Goal: Transaction & Acquisition: Purchase product/service

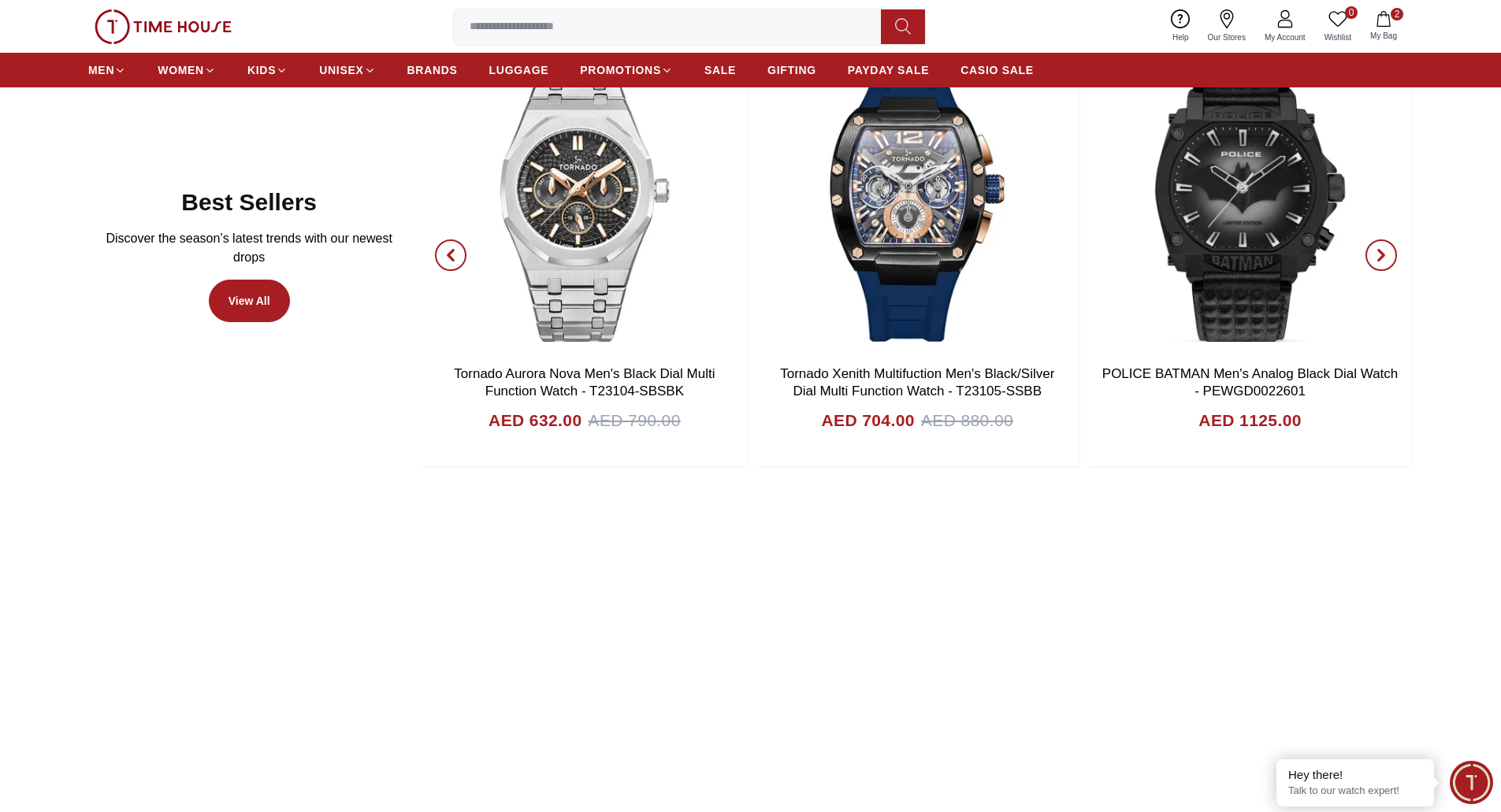
scroll to position [1059, 0]
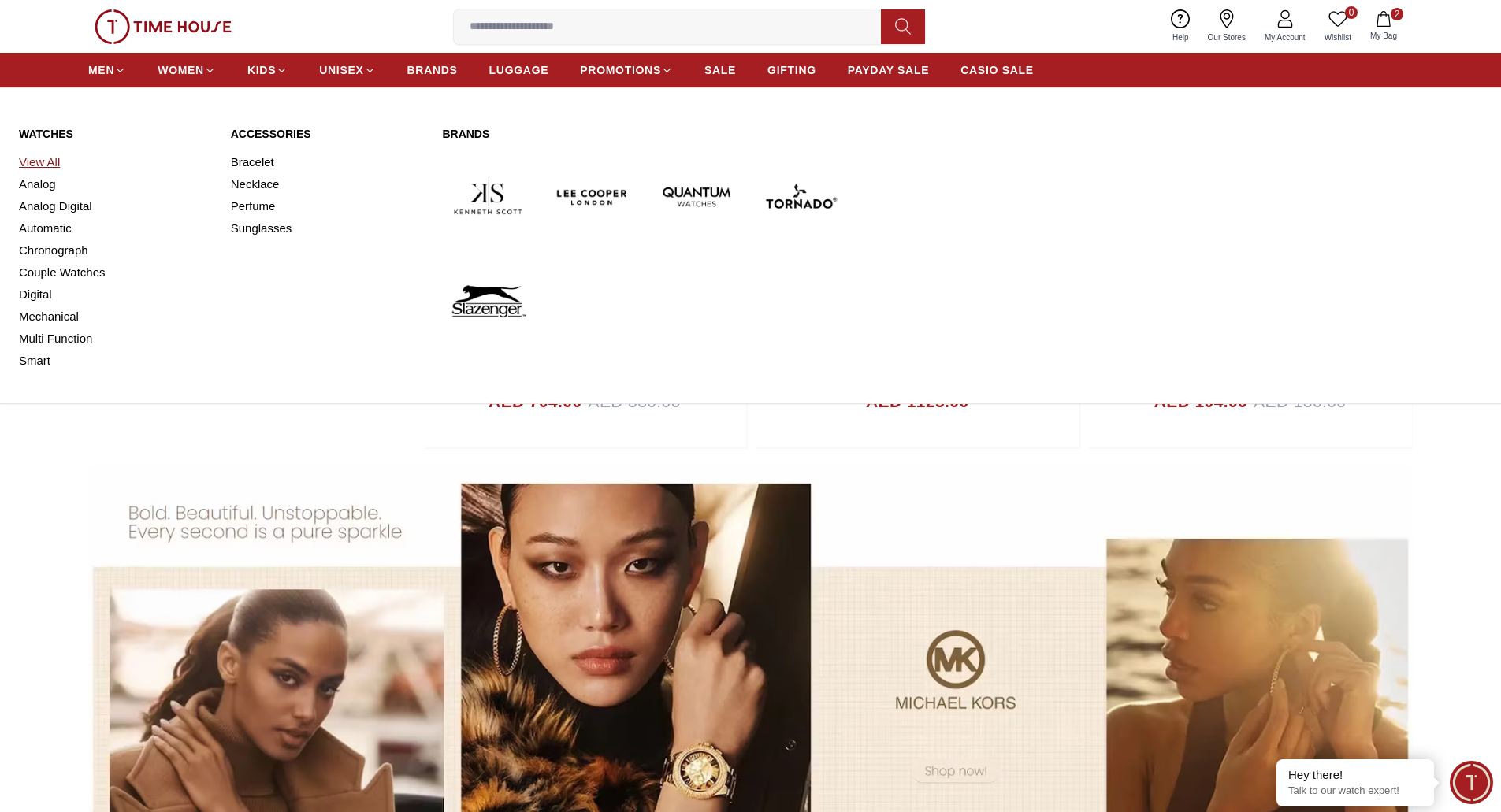
click at [40, 160] on link "View All" at bounding box center [116, 161] width 193 height 22
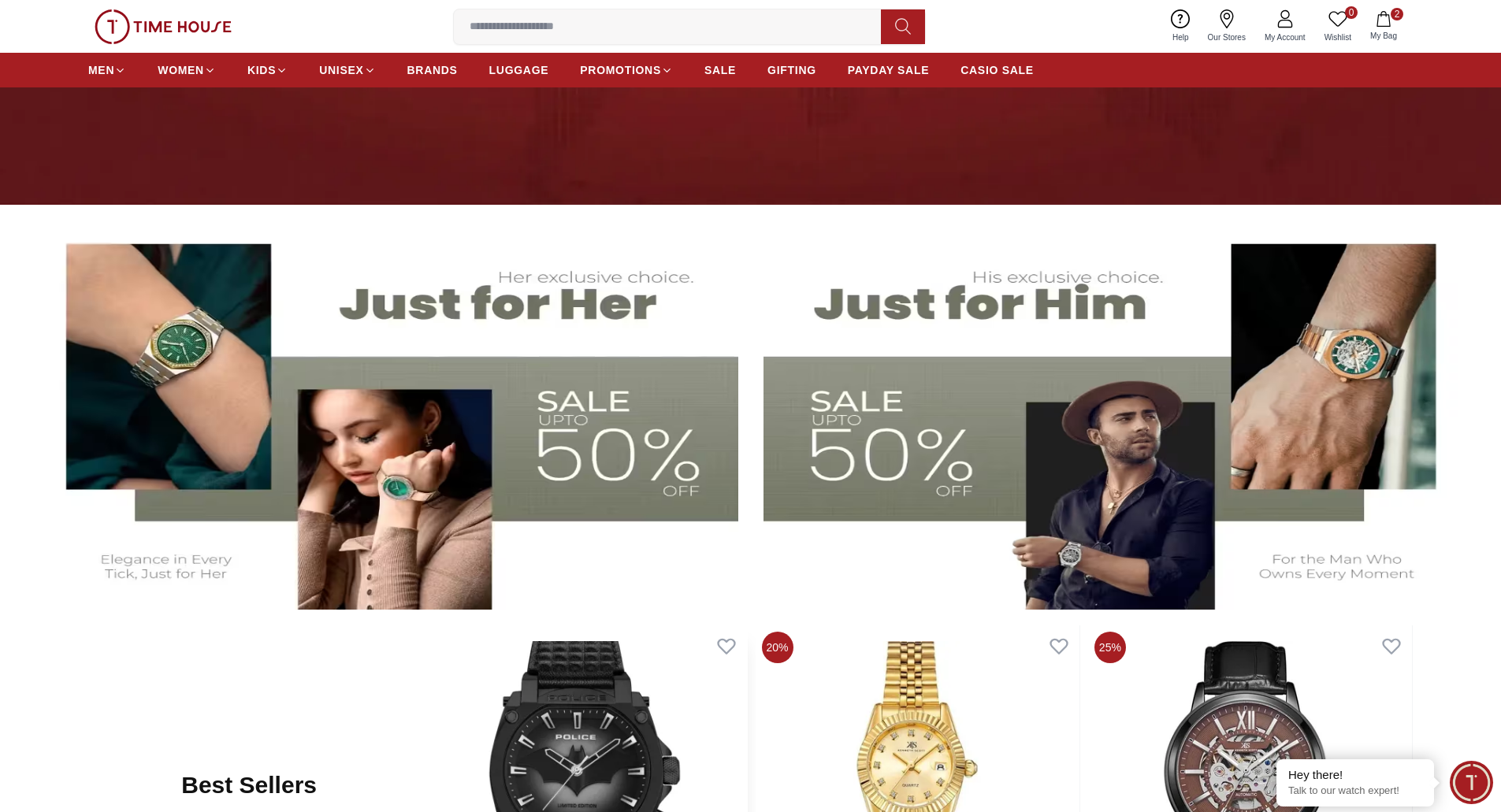
scroll to position [350, 0]
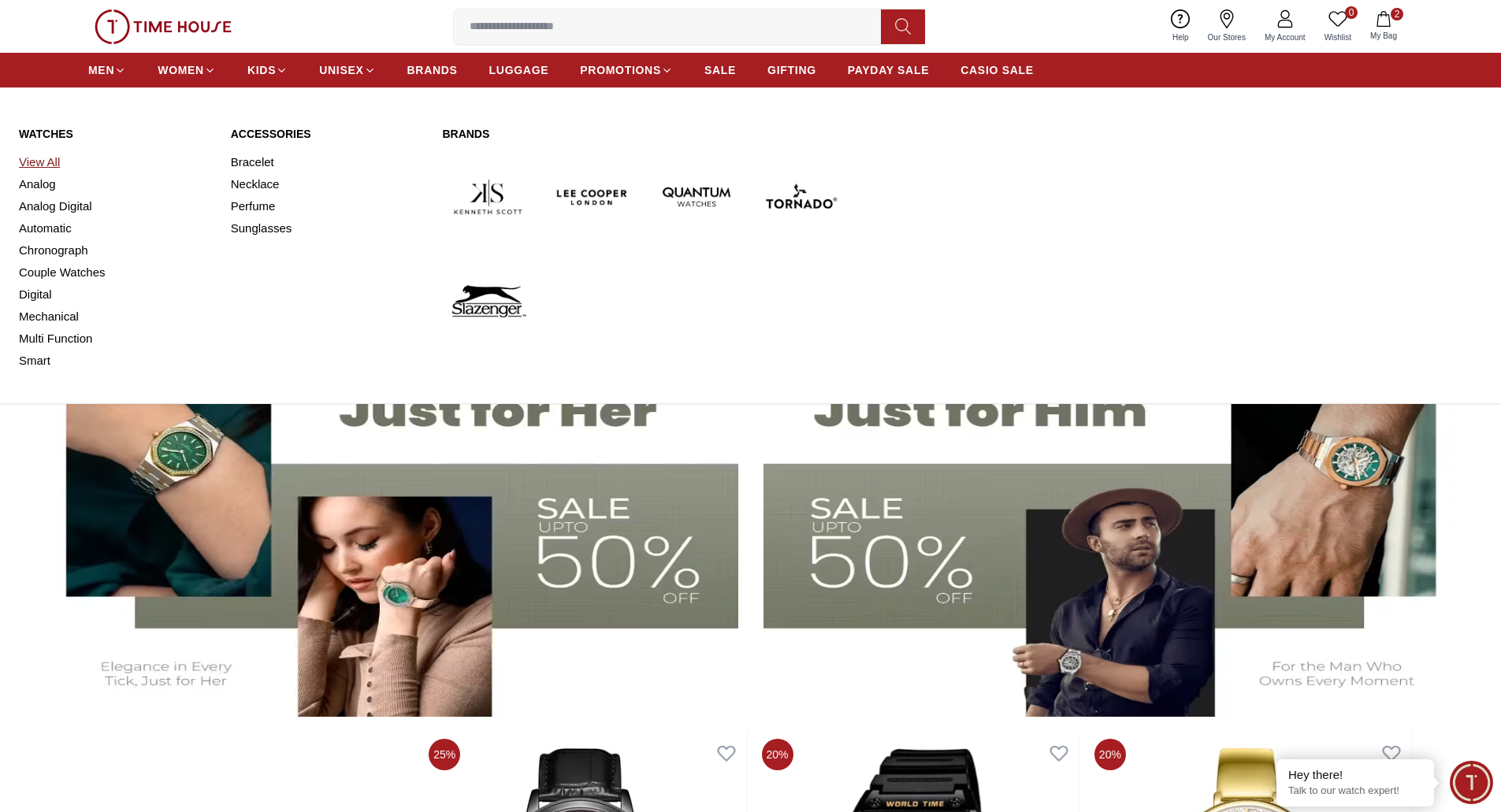
click at [38, 162] on link "View All" at bounding box center [116, 161] width 193 height 22
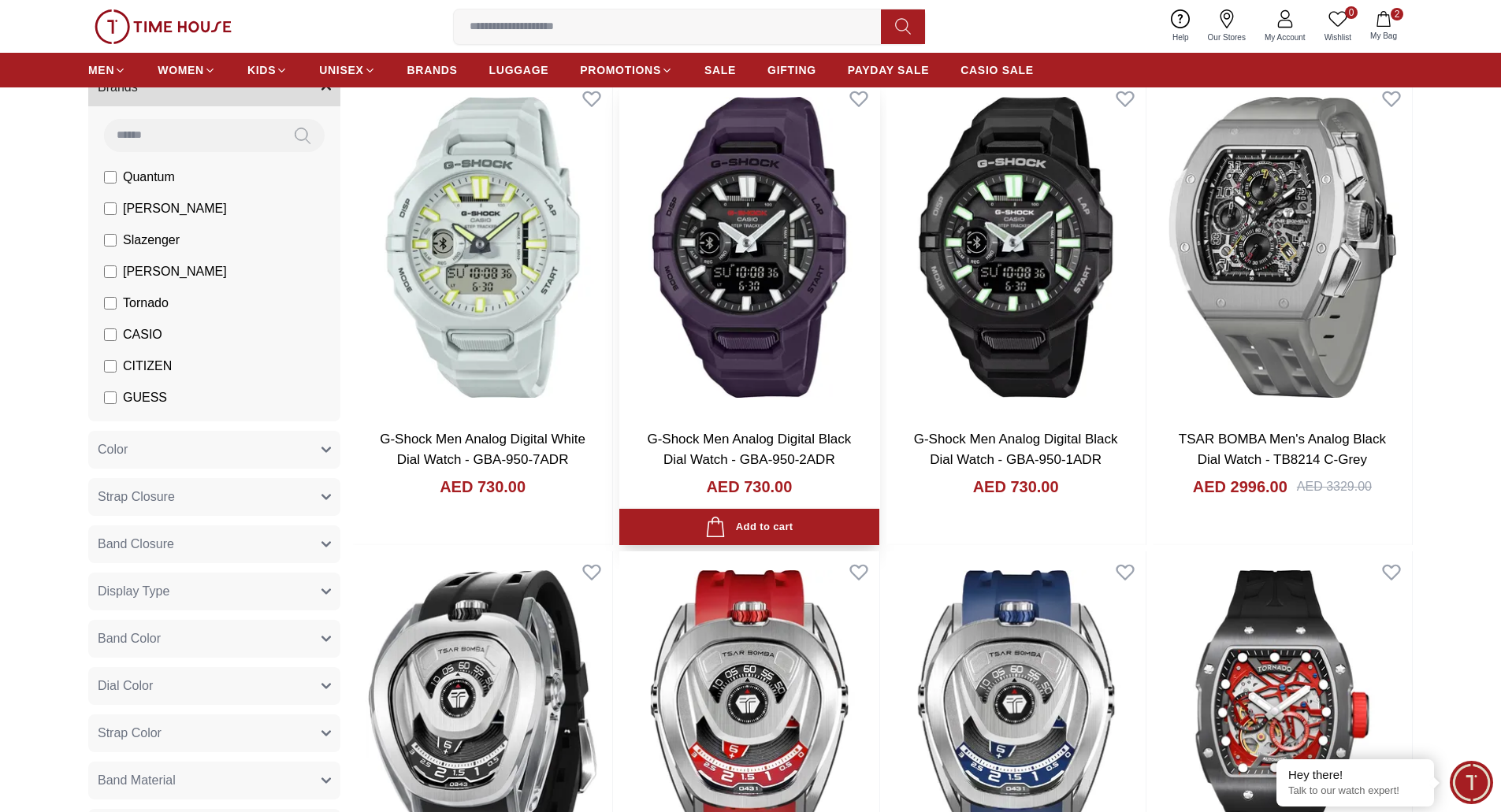
scroll to position [394, 0]
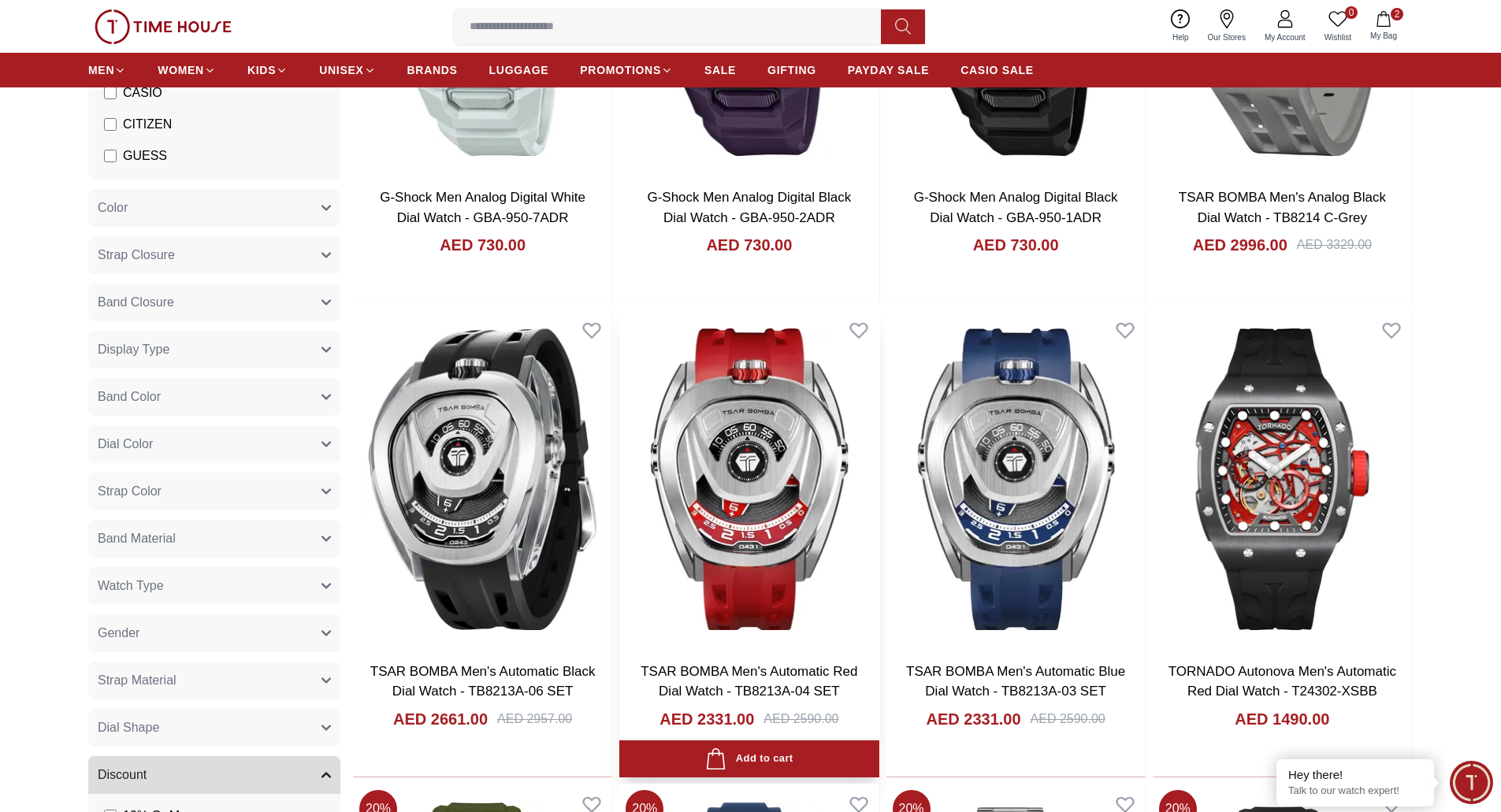
click at [762, 341] on img at bounding box center [750, 479] width 259 height 339
